Goal: Transaction & Acquisition: Purchase product/service

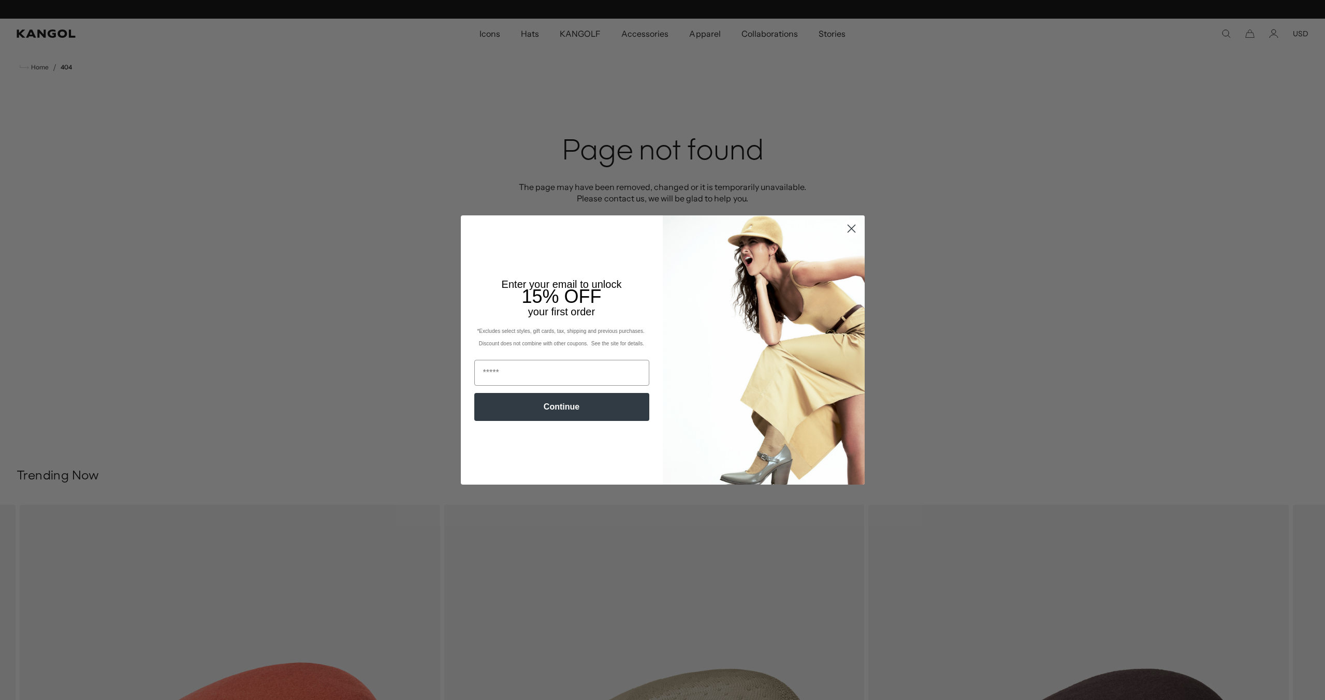
scroll to position [0, 213]
